Goal: Task Accomplishment & Management: Use online tool/utility

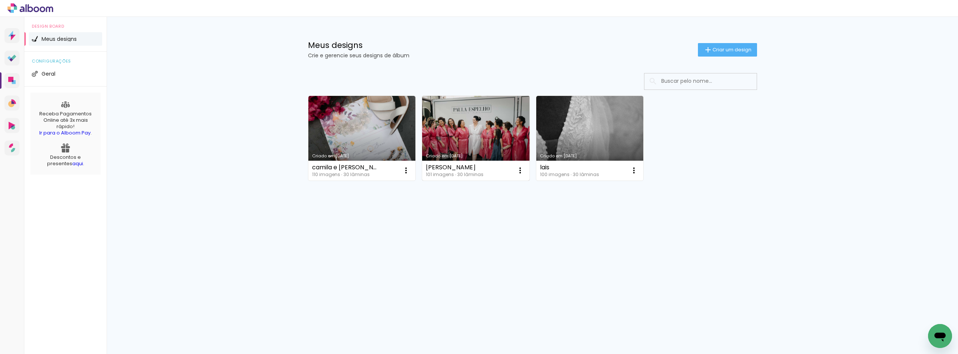
click at [469, 130] on link "Criado em [DATE]" at bounding box center [475, 138] width 107 height 85
